Goal: Check status: Check status

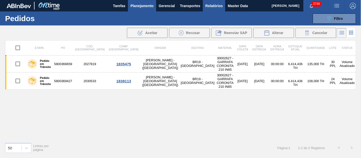
click at [219, 5] on span "Relatórios" at bounding box center [213, 6] width 17 height 6
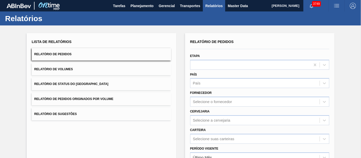
click at [97, 97] on button "Relatório de Pedidos Originados por Volume" at bounding box center [101, 99] width 139 height 12
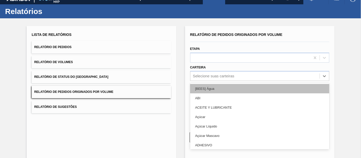
click at [207, 81] on div "option [BEES] Água focused, 1 of 101. 101 results available. Use Up and Down to…" at bounding box center [259, 76] width 139 height 10
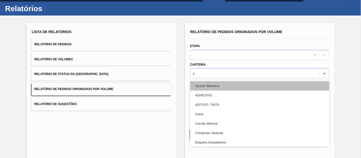
scroll to position [10, 0]
type input "vi"
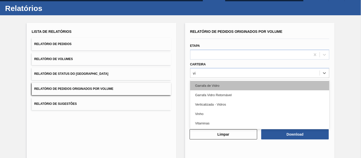
click at [204, 84] on div "Garrafa de Vidro" at bounding box center [259, 85] width 139 height 9
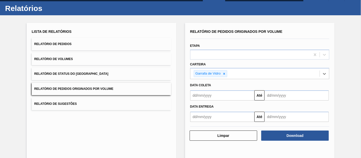
click at [204, 91] on input "text" at bounding box center [222, 95] width 64 height 10
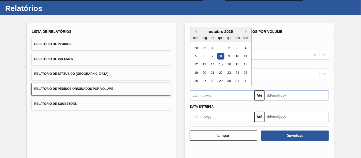
click at [193, 30] on button "Previous Month" at bounding box center [195, 32] width 4 height 4
click at [203, 46] on div "1" at bounding box center [204, 47] width 7 height 7
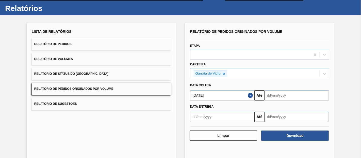
type input "[DATE]"
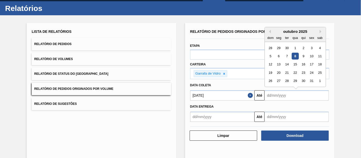
click at [278, 92] on input "text" at bounding box center [296, 95] width 64 height 10
click at [300, 54] on div "9" at bounding box center [303, 56] width 7 height 7
type input "[DATE]"
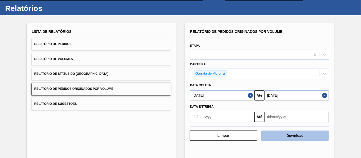
click at [288, 130] on button "Download" at bounding box center [294, 135] width 67 height 10
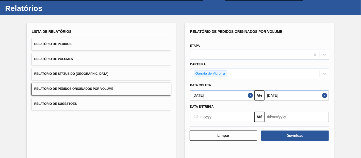
scroll to position [0, 0]
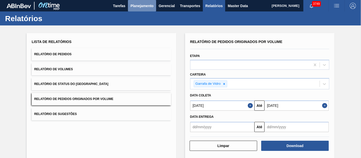
click at [138, 4] on span "Planejamento" at bounding box center [141, 6] width 23 height 6
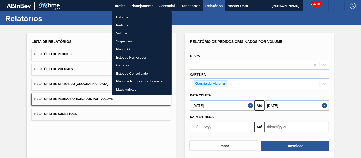
click at [121, 24] on li "Pedidos" at bounding box center [142, 25] width 60 height 8
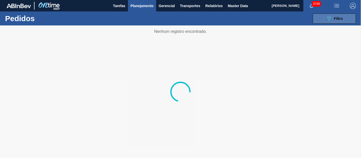
click at [345, 18] on button "089F7B8B-B2A5-4AFE-B5C0-19BA573D28AC Filtro" at bounding box center [334, 18] width 43 height 10
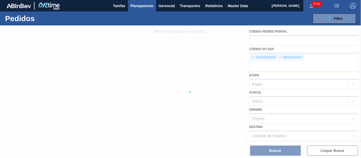
click at [254, 56] on div at bounding box center [180, 91] width 361 height 132
click at [253, 56] on div at bounding box center [180, 91] width 361 height 132
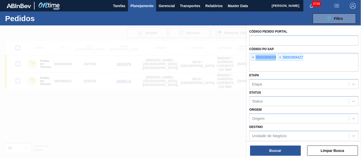
click at [253, 56] on span "×" at bounding box center [253, 57] width 5 height 6
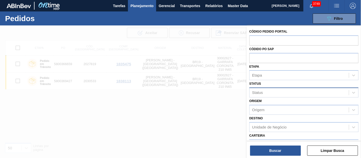
paste input "5800387066"
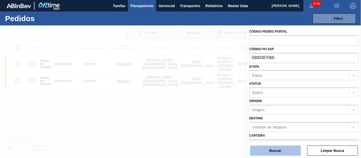
type input "5800387066"
click at [269, 146] on button "Buscar" at bounding box center [275, 150] width 51 height 10
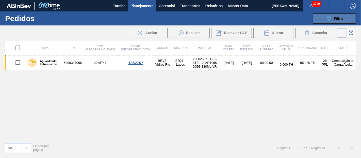
click at [330, 23] on button "089F7B8B-B2A5-4AFE-B5C0-19BA573D28AC Filtro" at bounding box center [334, 18] width 43 height 10
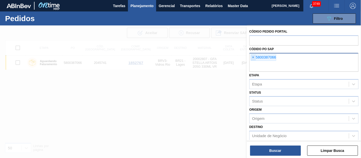
click at [254, 57] on span "×" at bounding box center [253, 57] width 5 height 6
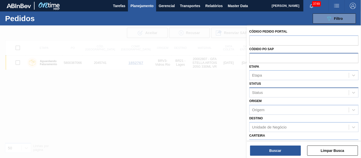
paste input "text"
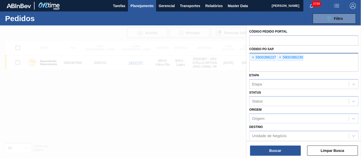
click at [279, 143] on div "Buscar Limpar Busca" at bounding box center [304, 148] width 114 height 14
click at [282, 149] on button "Buscar" at bounding box center [275, 150] width 51 height 10
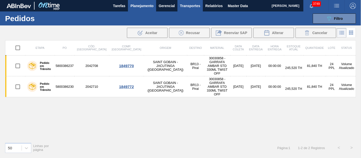
click at [197, 8] on span "Transportes" at bounding box center [190, 6] width 20 height 6
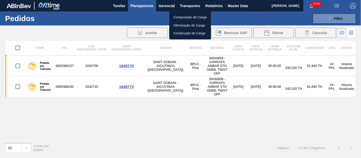
click at [217, 10] on div at bounding box center [180, 79] width 361 height 158
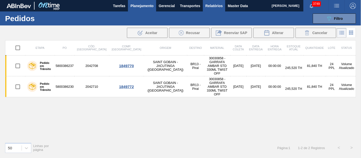
drag, startPoint x: 213, startPoint y: 10, endPoint x: 212, endPoint y: 7, distance: 2.6
click at [213, 0] on body "Tarefas Planejamento Gerencial Transportes Relatórios Master Data [PERSON_NAME]…" at bounding box center [180, 0] width 361 height 0
click at [212, 6] on span "Relatórios" at bounding box center [213, 6] width 17 height 6
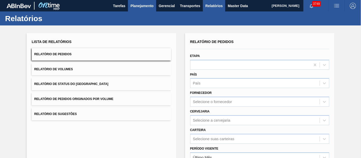
click at [141, 5] on span "Planejamento" at bounding box center [141, 6] width 23 height 6
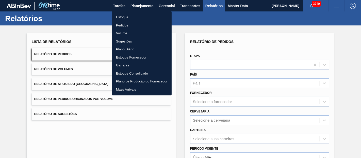
click at [121, 24] on li "Pedidos" at bounding box center [142, 25] width 60 height 8
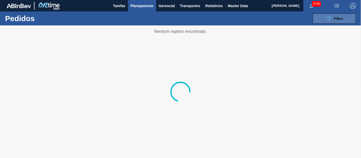
click at [320, 20] on button "089F7B8B-B2A5-4AFE-B5C0-19BA573D28AC Filtro" at bounding box center [334, 18] width 43 height 10
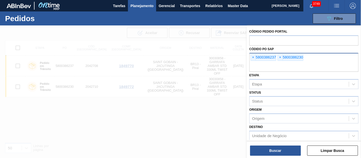
click at [253, 54] on div "× 5800386237 × 5800386230" at bounding box center [303, 62] width 109 height 19
click at [254, 56] on span "×" at bounding box center [253, 57] width 5 height 6
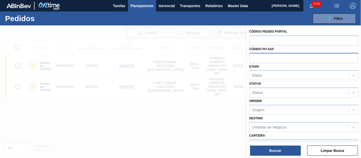
click at [254, 56] on input "text" at bounding box center [303, 58] width 109 height 10
paste input "text"
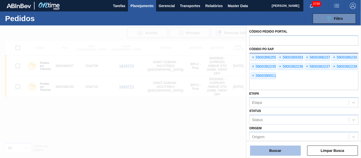
click at [282, 147] on button "Buscar" at bounding box center [275, 150] width 51 height 10
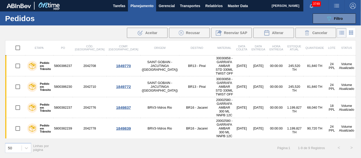
scroll to position [46, 0]
